Goal: Task Accomplishment & Management: Complete application form

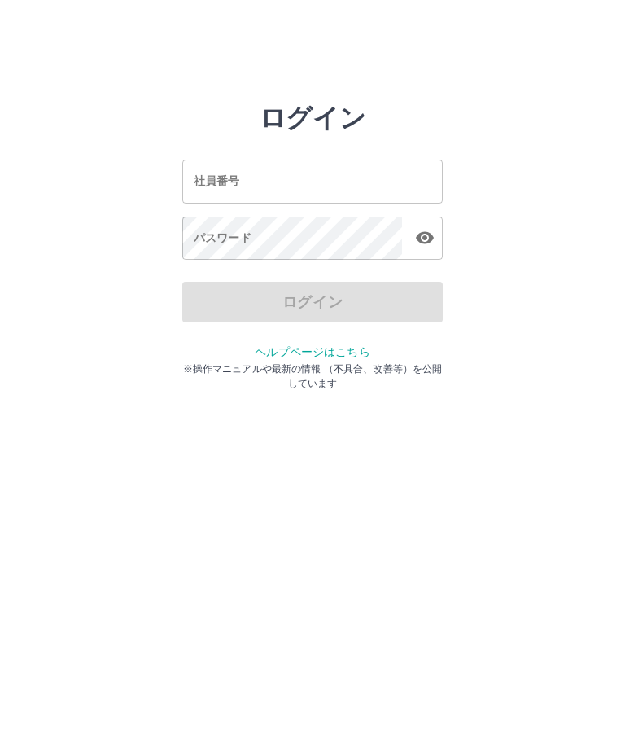
click at [212, 184] on div "社員番号 社員番号" at bounding box center [312, 181] width 261 height 43
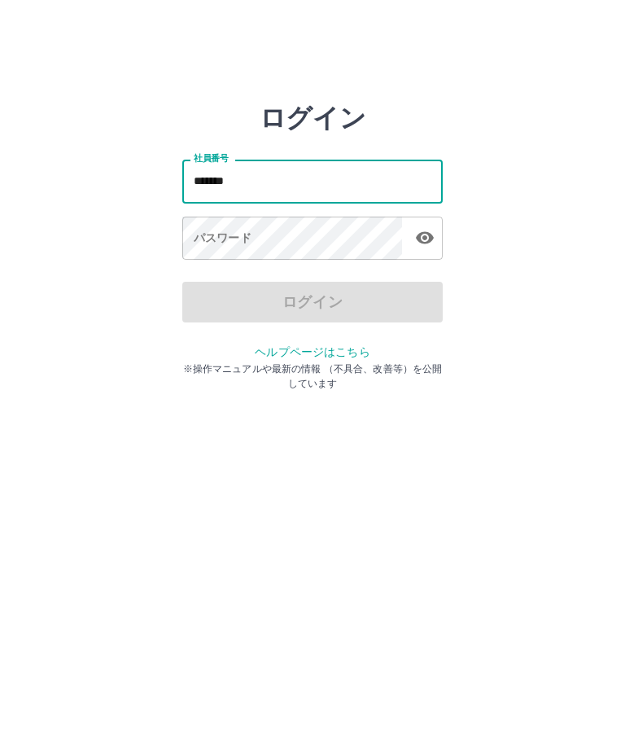
type input "*******"
click at [201, 243] on div "パスワード パスワード" at bounding box center [312, 240] width 261 height 46
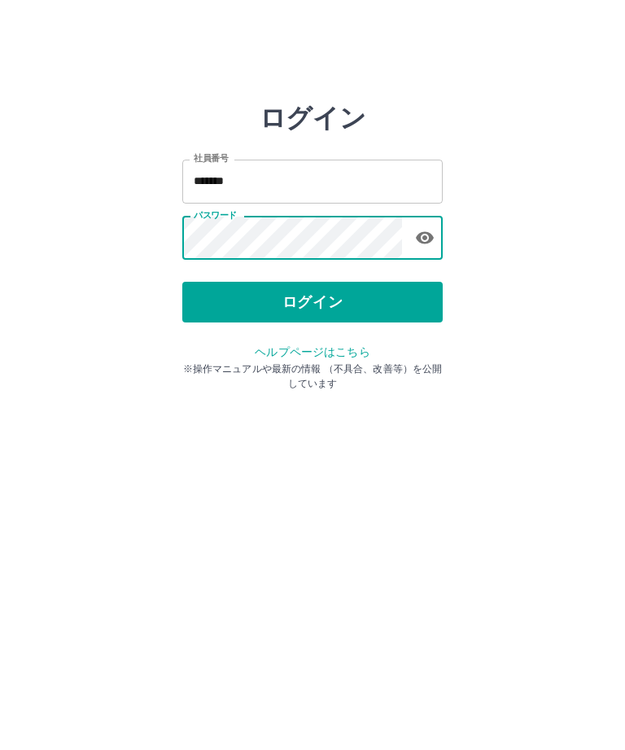
click at [322, 305] on button "ログイン" at bounding box center [312, 302] width 261 height 41
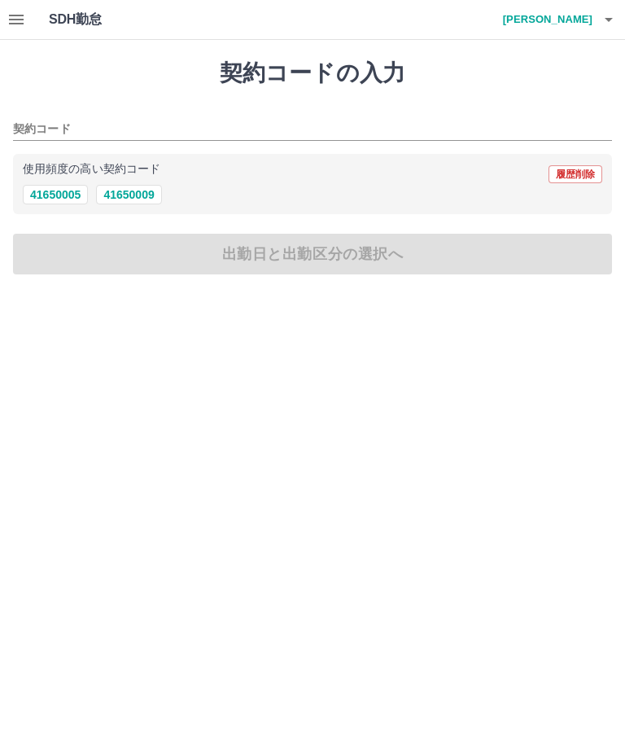
click at [64, 201] on button "41650005" at bounding box center [55, 195] width 65 height 20
type input "********"
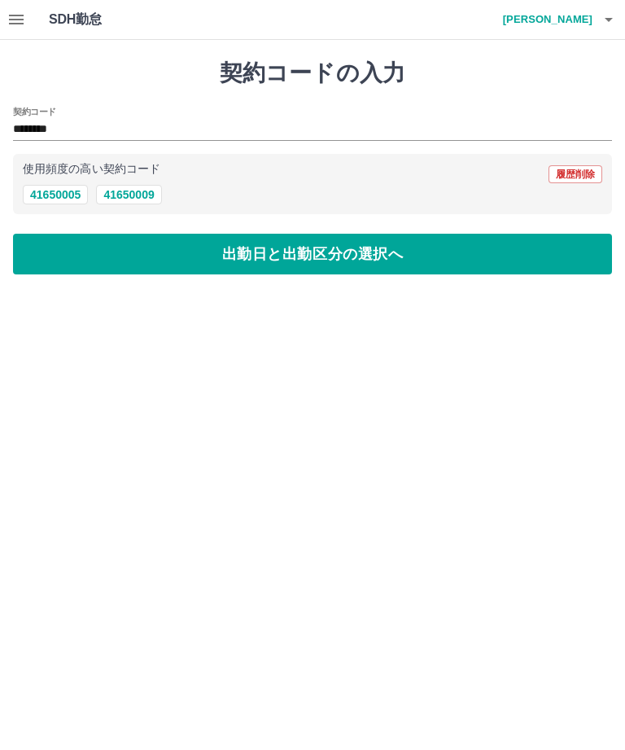
click at [267, 256] on button "出勤日と出勤区分の選択へ" at bounding box center [312, 254] width 599 height 41
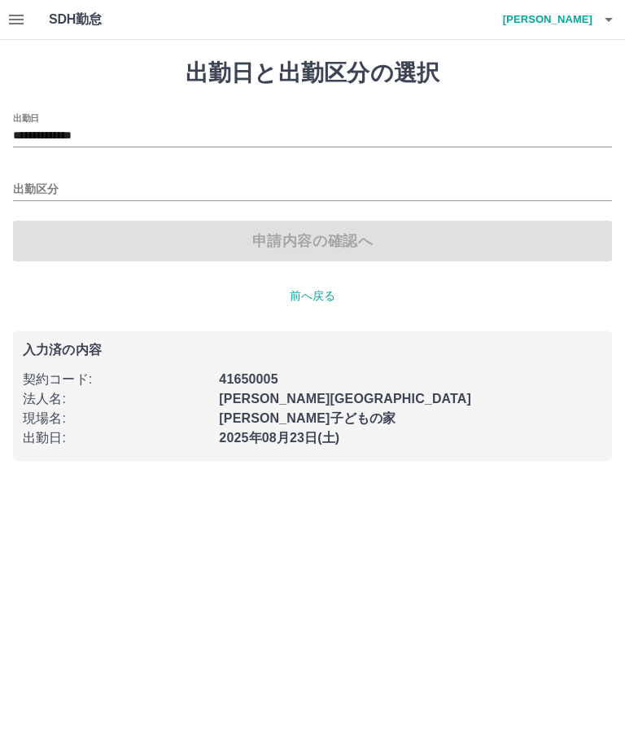
click at [159, 253] on div "申請内容の確認へ" at bounding box center [312, 241] width 599 height 41
click at [35, 185] on input "出勤区分" at bounding box center [312, 190] width 599 height 20
click at [35, 175] on label "出勤区分" at bounding box center [30, 171] width 34 height 12
click at [35, 180] on input "出勤区分" at bounding box center [312, 190] width 599 height 20
click at [30, 183] on input "出勤区分" at bounding box center [312, 190] width 599 height 20
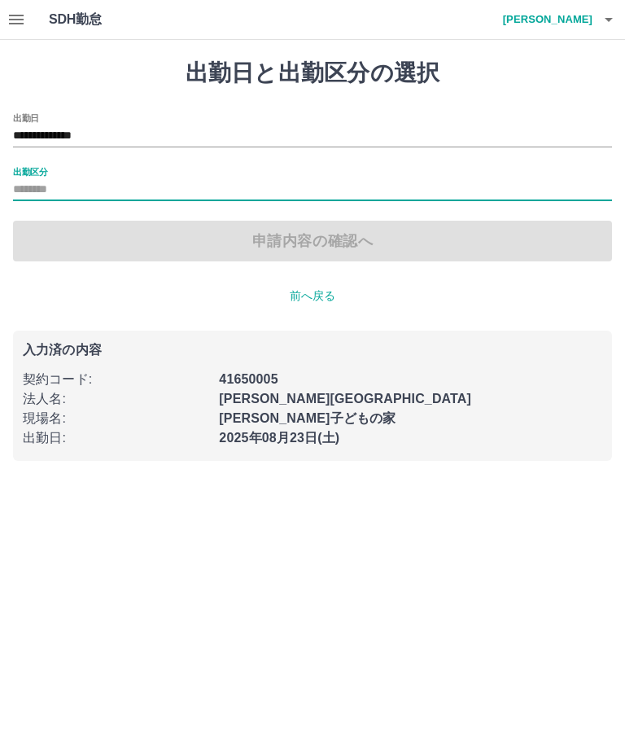
click at [178, 185] on input "出勤区分" at bounding box center [312, 190] width 599 height 20
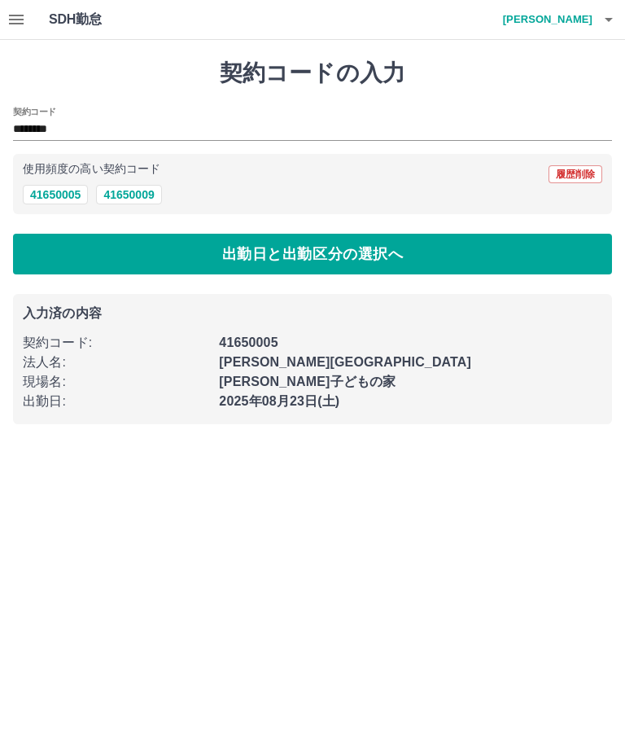
click at [59, 195] on button "41650005" at bounding box center [55, 195] width 65 height 20
click at [247, 256] on button "出勤日と出勤区分の選択へ" at bounding box center [312, 254] width 599 height 41
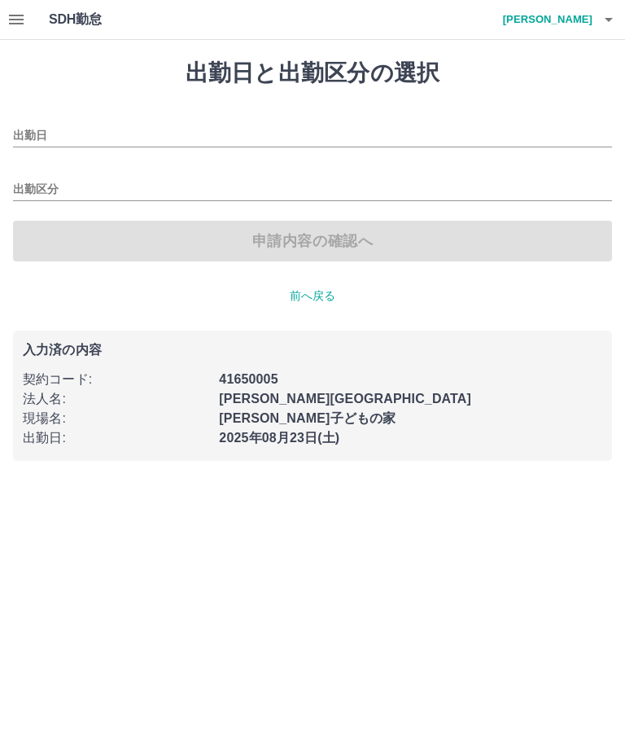
type input "**********"
click at [36, 182] on input "出勤区分" at bounding box center [312, 190] width 599 height 20
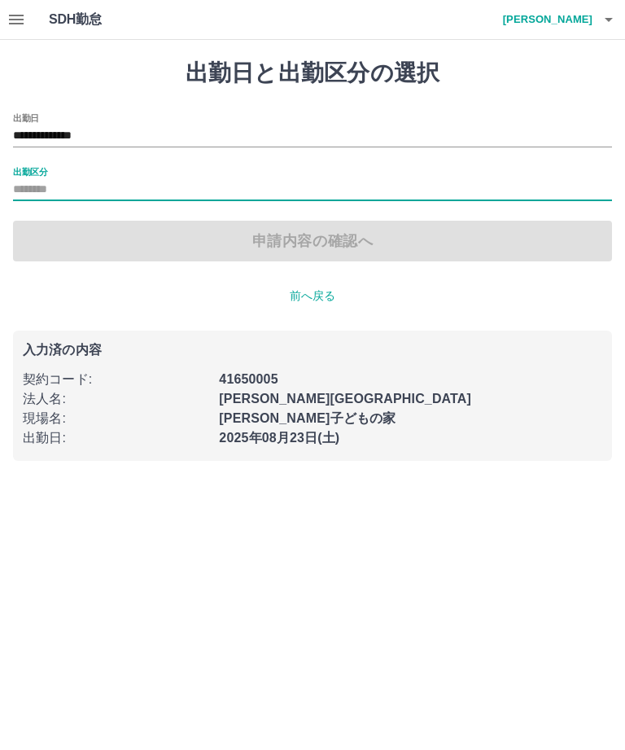
click at [49, 194] on input "出勤区分" at bounding box center [312, 190] width 599 height 20
click at [104, 186] on input "出勤区分" at bounding box center [312, 190] width 599 height 20
click at [57, 180] on input "出勤区分" at bounding box center [312, 190] width 599 height 20
click at [39, 175] on label "出勤区分" at bounding box center [30, 171] width 34 height 12
click at [39, 180] on input "出勤区分" at bounding box center [312, 190] width 599 height 20
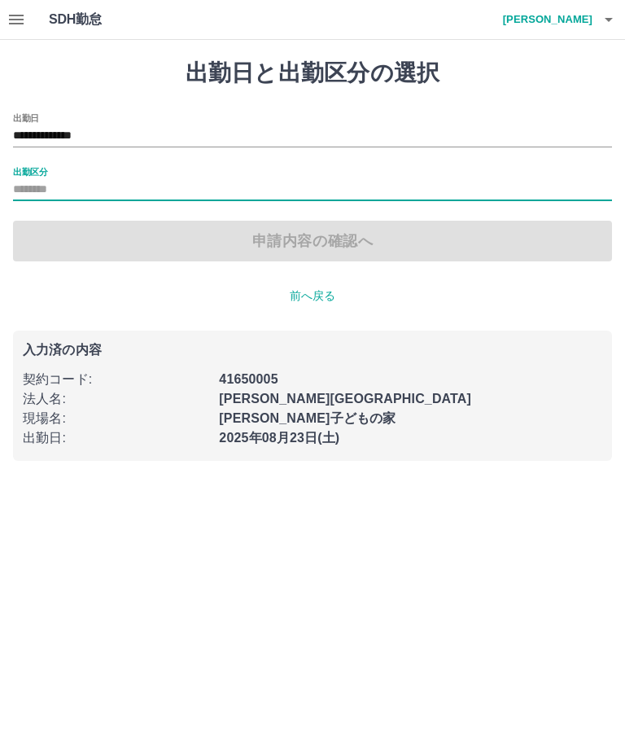
click at [42, 183] on input "出勤区分" at bounding box center [312, 190] width 599 height 20
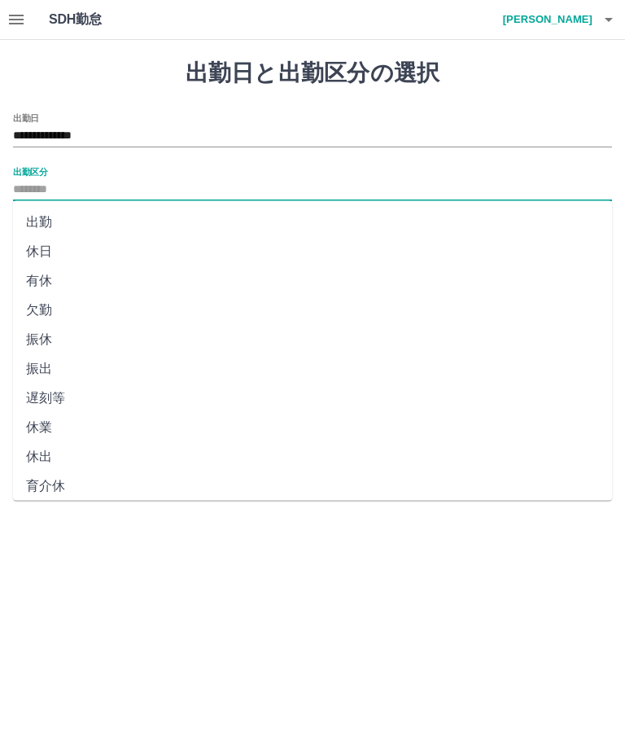
click at [42, 226] on li "出勤" at bounding box center [312, 222] width 599 height 29
type input "**"
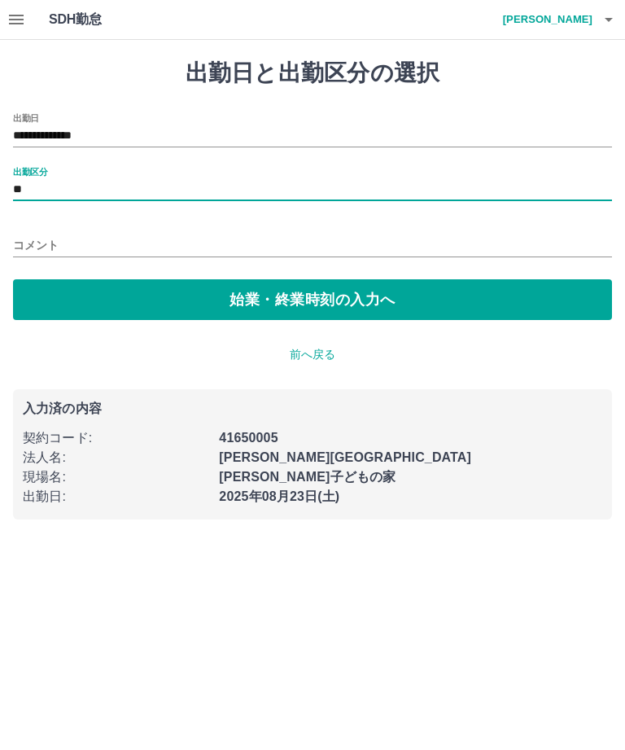
click at [277, 296] on button "始業・終業時刻の入力へ" at bounding box center [312, 299] width 599 height 41
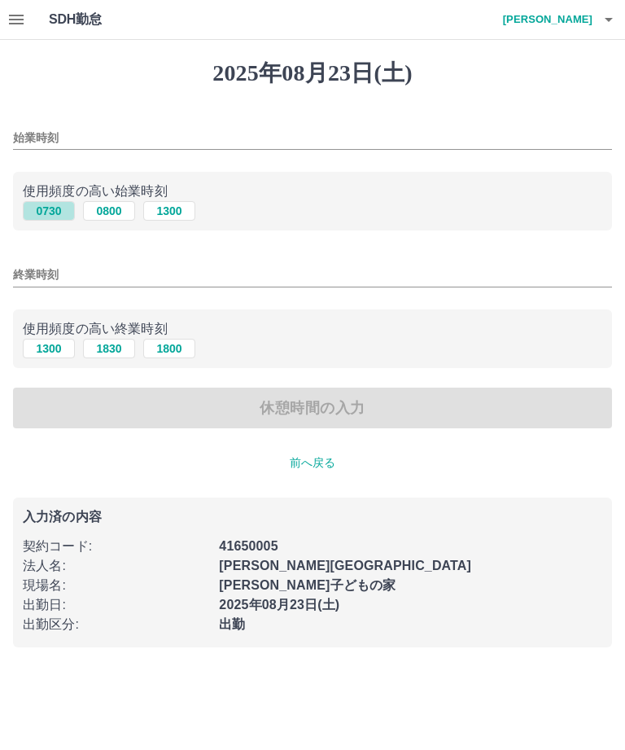
click at [59, 212] on button "0730" at bounding box center [49, 211] width 52 height 20
type input "****"
click at [181, 357] on button "1800" at bounding box center [169, 349] width 52 height 20
type input "****"
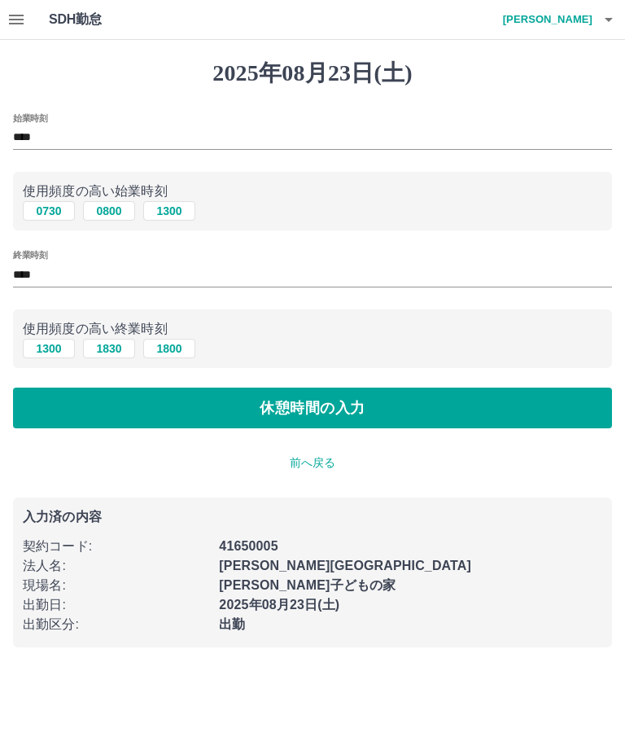
click at [334, 413] on button "休憩時間の入力" at bounding box center [312, 408] width 599 height 41
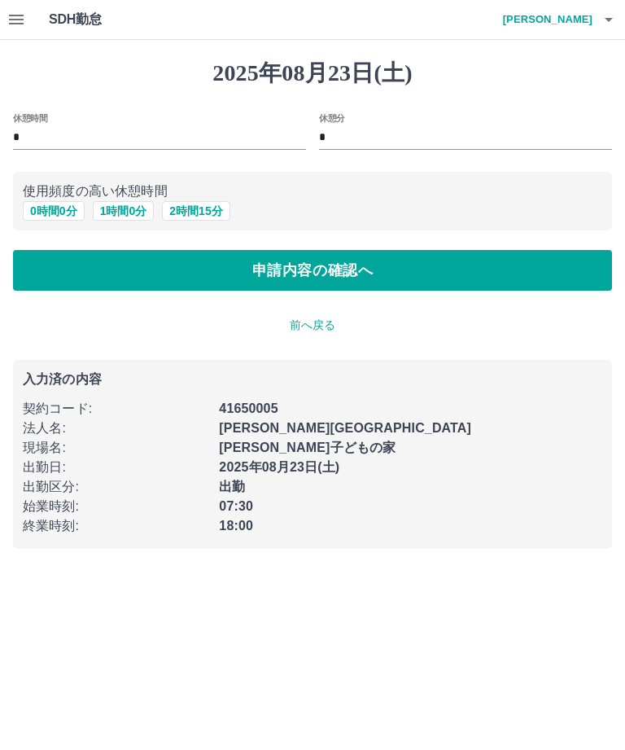
click at [125, 207] on button "1 時間 0 分" at bounding box center [124, 211] width 62 height 20
type input "*"
click at [352, 278] on button "申請内容の確認へ" at bounding box center [312, 270] width 599 height 41
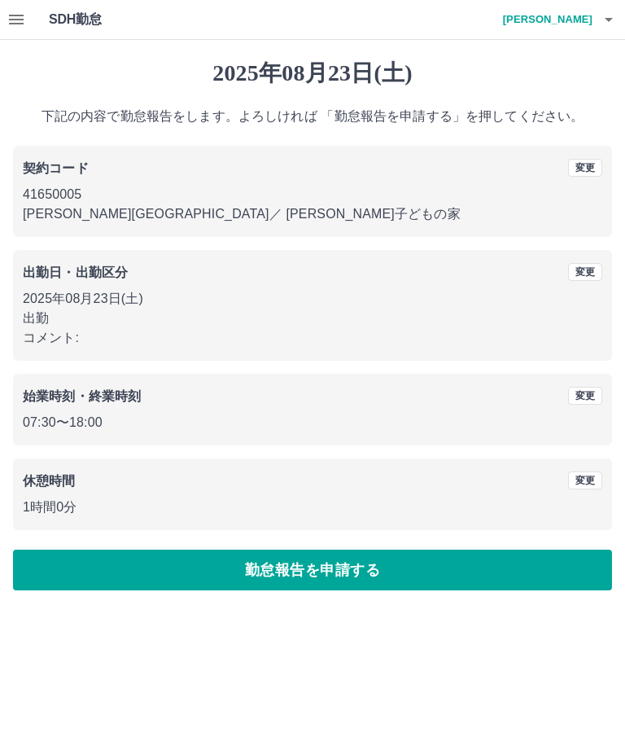
click at [303, 567] on button "勤怠報告を申請する" at bounding box center [312, 570] width 599 height 41
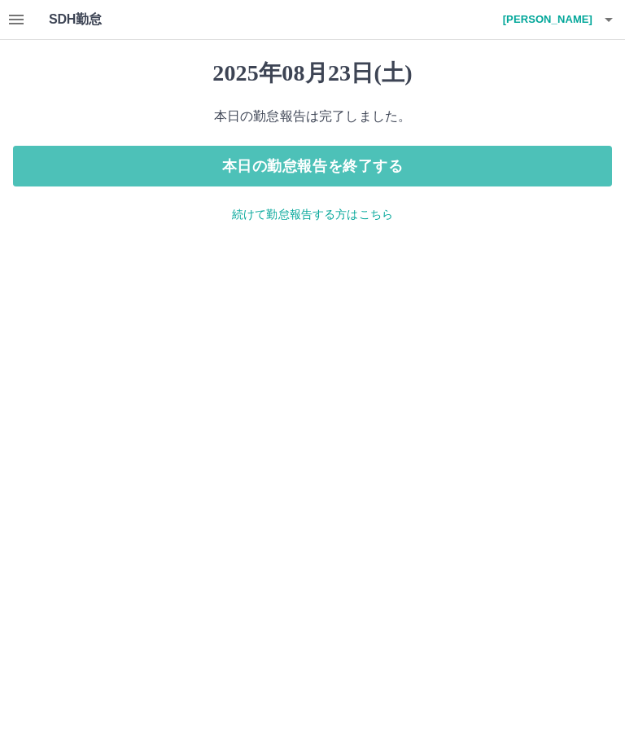
click at [327, 160] on button "本日の勤怠報告を終了する" at bounding box center [312, 166] width 599 height 41
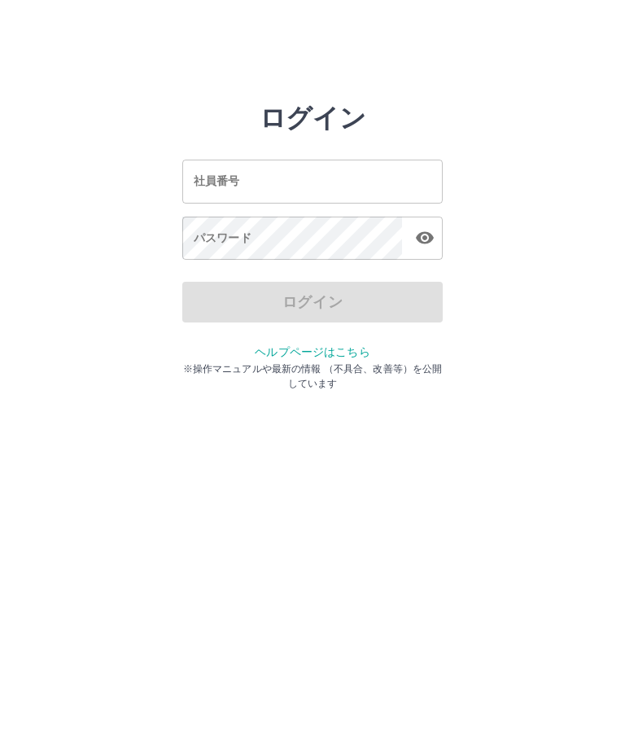
click at [207, 192] on input "社員番号" at bounding box center [312, 181] width 261 height 43
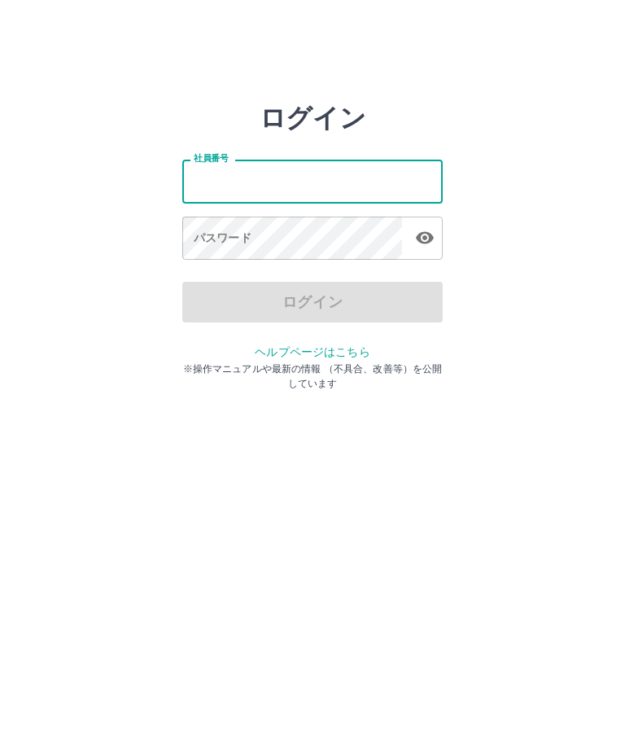
click at [210, 182] on input "社員番号" at bounding box center [312, 181] width 261 height 43
type input "*******"
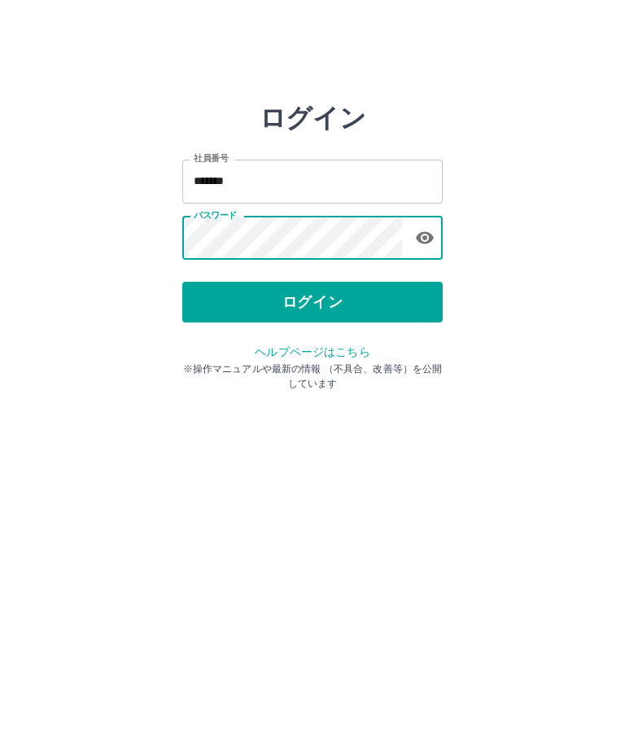
click at [332, 295] on button "ログイン" at bounding box center [312, 302] width 261 height 41
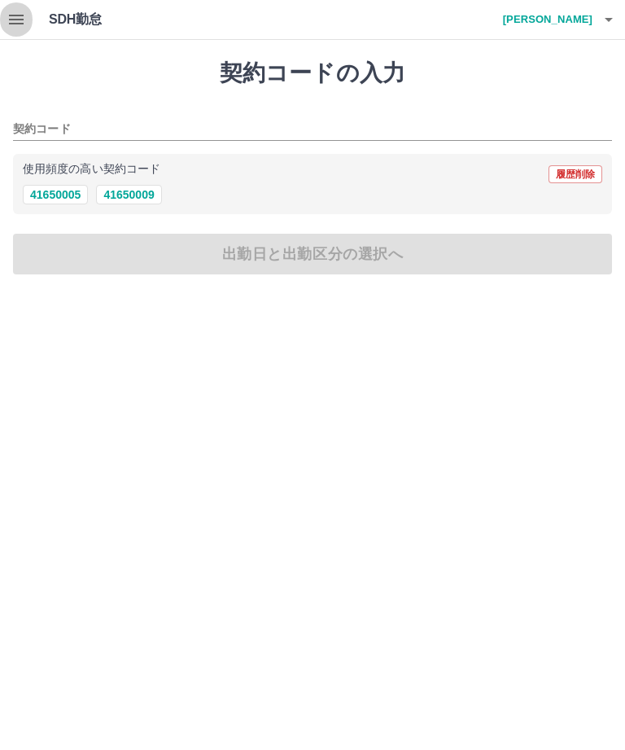
click at [9, 22] on icon "button" at bounding box center [17, 20] width 20 height 20
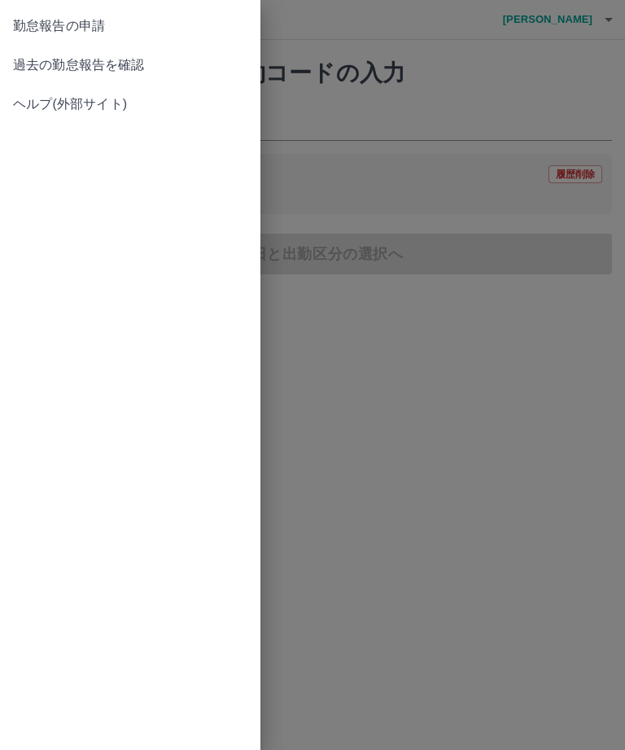
click at [133, 68] on span "過去の勤怠報告を確認" at bounding box center [130, 65] width 234 height 20
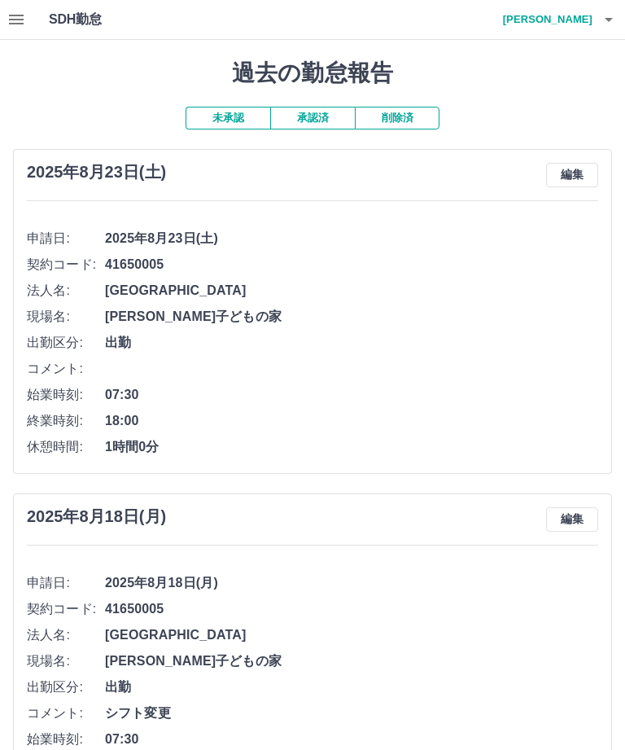
click at [605, 33] on button "button" at bounding box center [609, 19] width 33 height 39
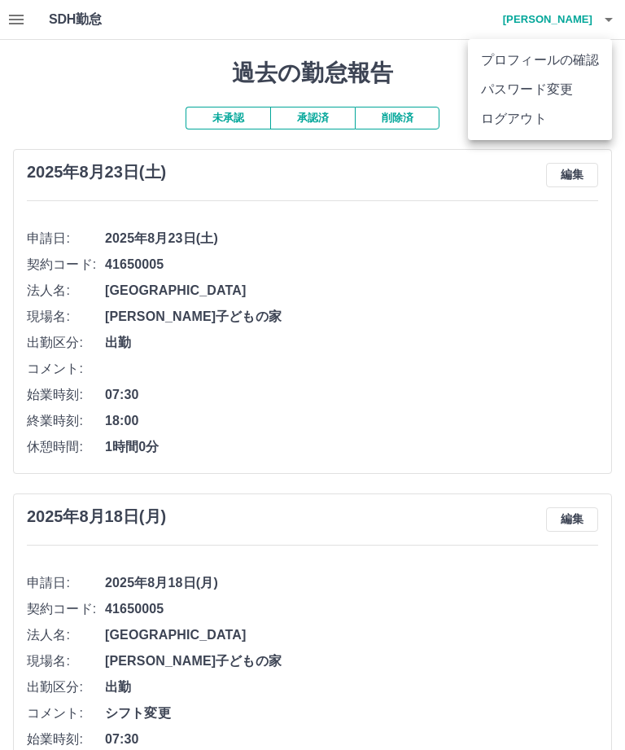
click at [523, 127] on li "ログアウト" at bounding box center [540, 118] width 144 height 29
